Goal: Task Accomplishment & Management: Complete application form

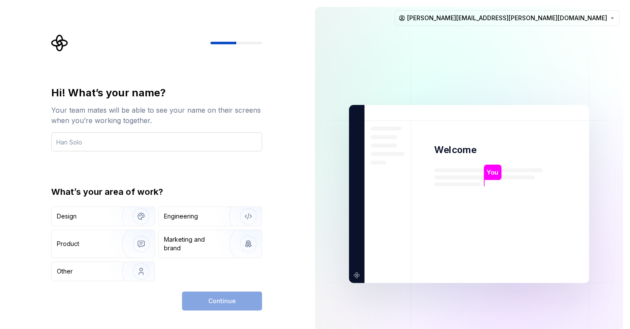
click at [93, 142] on input "text" at bounding box center [156, 141] width 211 height 19
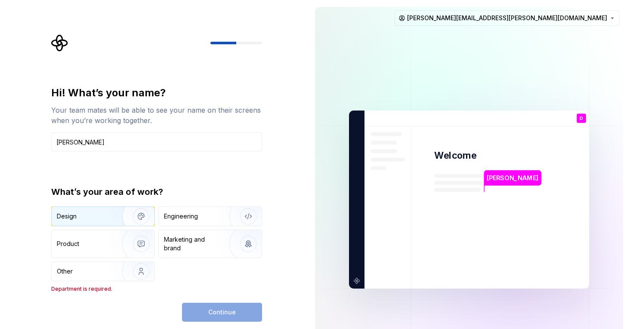
type input "[PERSON_NAME]"
click at [99, 214] on div "Design" at bounding box center [84, 216] width 54 height 9
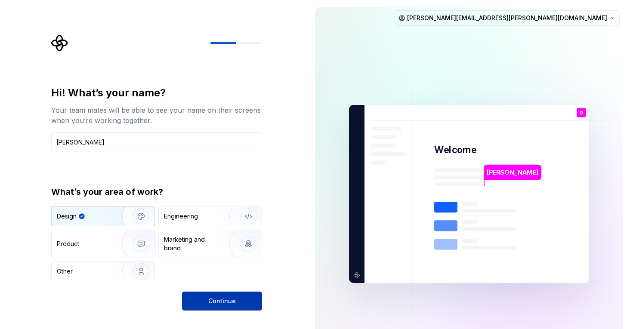
click at [230, 304] on span "Continue" at bounding box center [222, 301] width 28 height 9
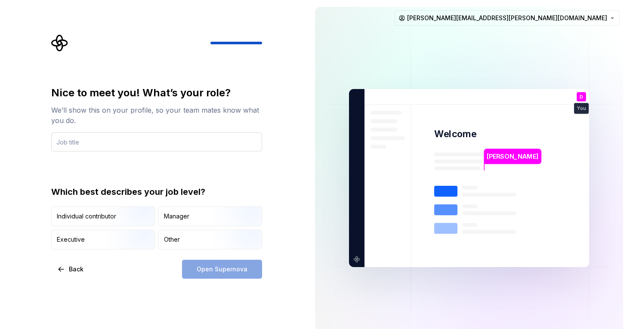
click at [68, 140] on input "text" at bounding box center [156, 141] width 211 height 19
type input "Group Art Supervisor"
click at [257, 186] on div "Which best describes your job level?" at bounding box center [156, 192] width 211 height 12
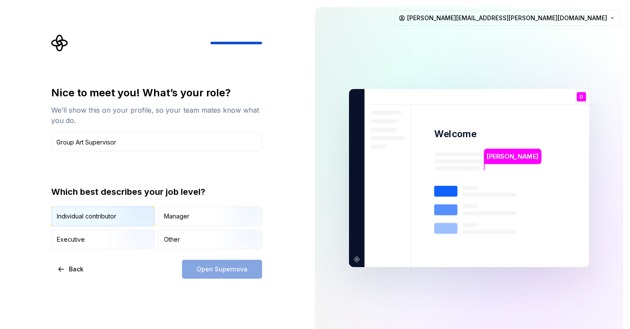
click at [111, 212] on img "button" at bounding box center [133, 227] width 55 height 58
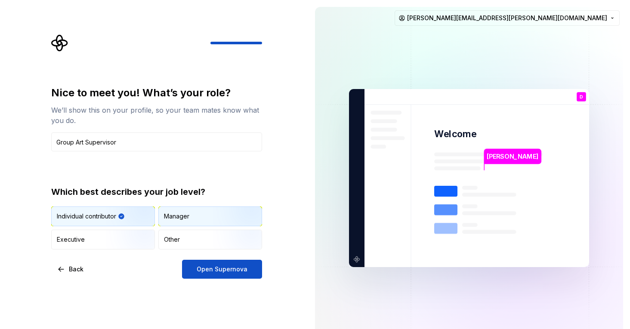
click at [181, 212] on div "Manager" at bounding box center [176, 216] width 25 height 9
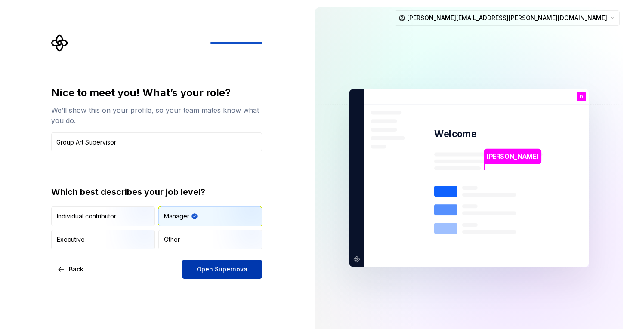
click at [229, 268] on span "Open Supernova" at bounding box center [222, 269] width 51 height 9
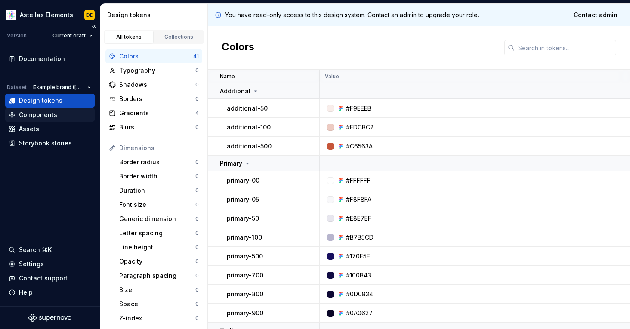
click at [39, 114] on div "Components" at bounding box center [38, 115] width 38 height 9
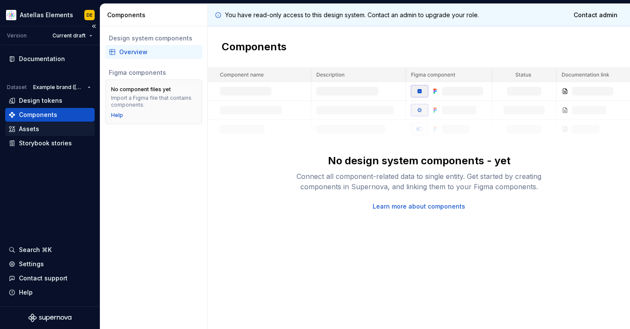
click at [32, 131] on div "Assets" at bounding box center [29, 129] width 20 height 9
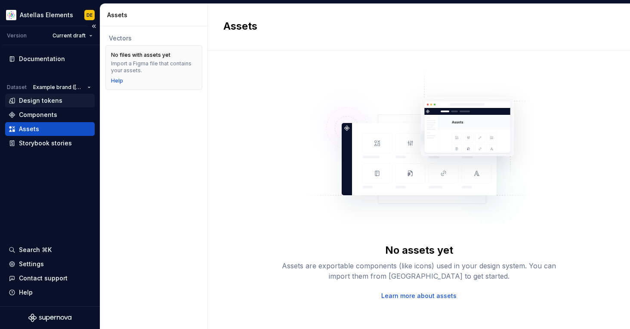
click at [39, 97] on div "Design tokens" at bounding box center [40, 100] width 43 height 9
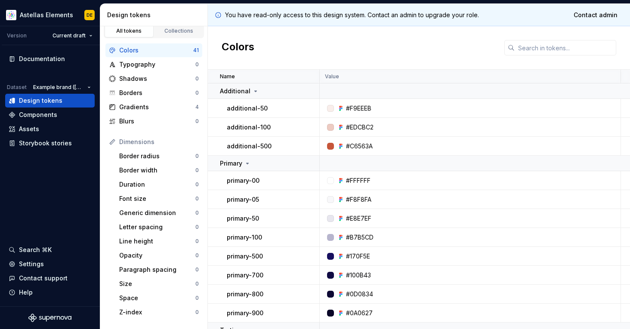
scroll to position [5, 0]
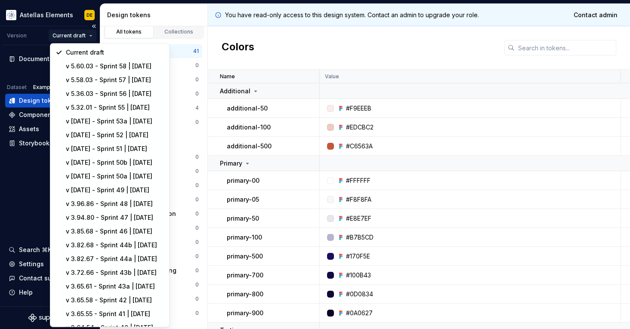
click at [72, 35] on html "Astellas Elements DE Version Current draft Documentation Dataset Example brand …" at bounding box center [315, 164] width 630 height 329
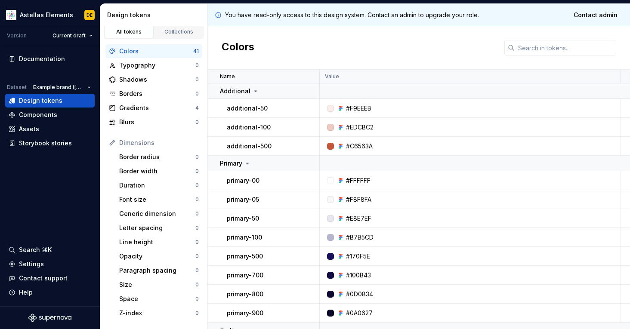
click at [41, 37] on html "Astellas Elements DE Version Current draft Documentation Dataset Example brand …" at bounding box center [315, 164] width 630 height 329
click at [43, 128] on div "Assets" at bounding box center [50, 129] width 83 height 9
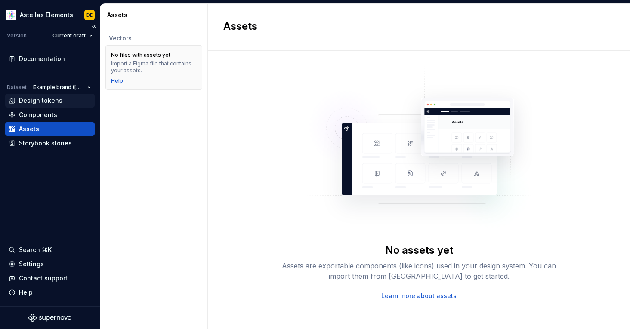
click at [45, 102] on div "Design tokens" at bounding box center [40, 100] width 43 height 9
